Goal: Find specific page/section: Find specific page/section

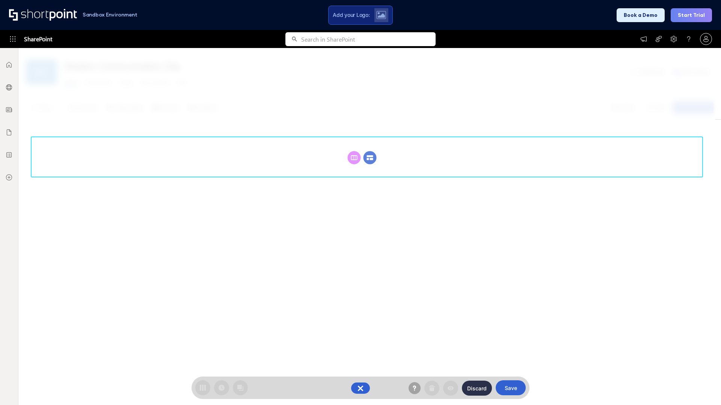
scroll to position [103, 0]
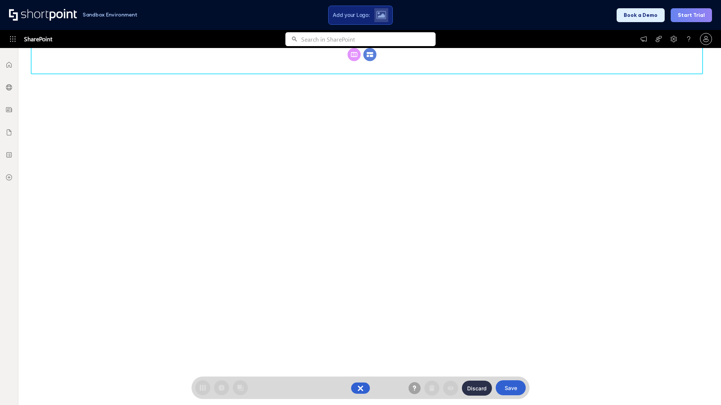
click at [370, 54] on circle at bounding box center [369, 54] width 13 height 13
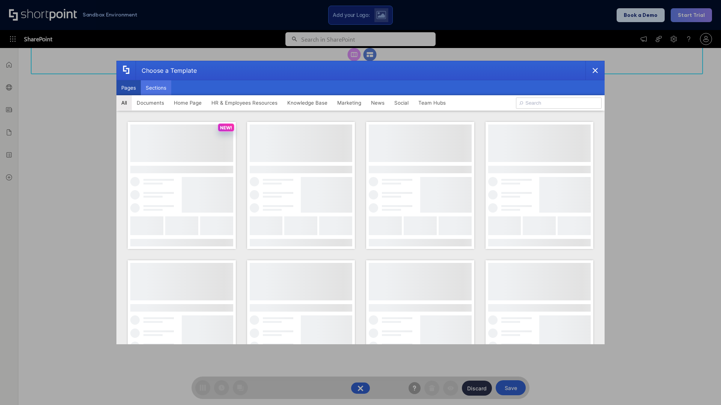
click at [156, 88] on button "Sections" at bounding box center [156, 87] width 30 height 15
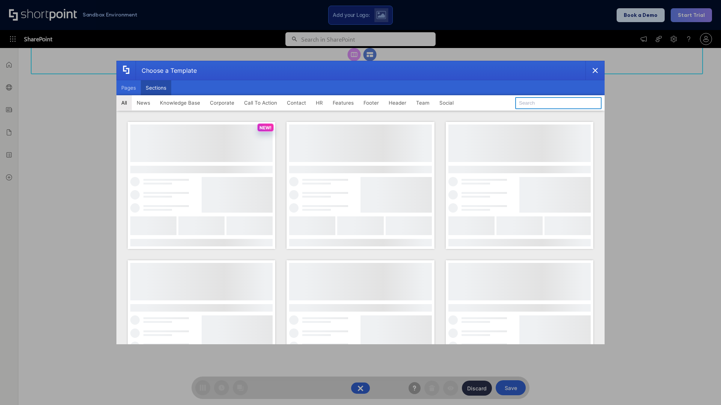
type input "Features Kit 6"
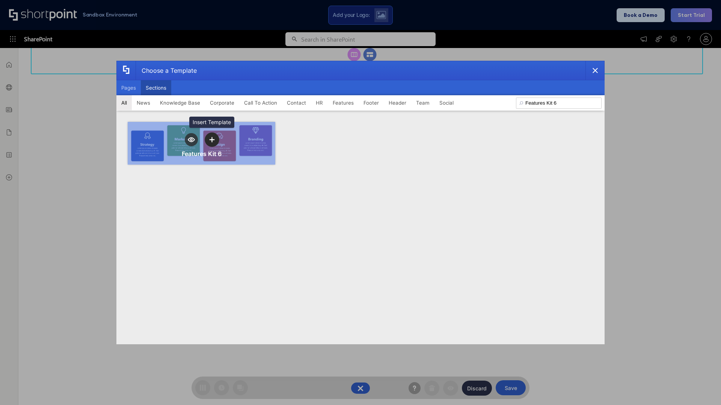
click at [212, 140] on icon "template selector" at bounding box center [211, 139] width 5 height 5
